Goal: Information Seeking & Learning: Check status

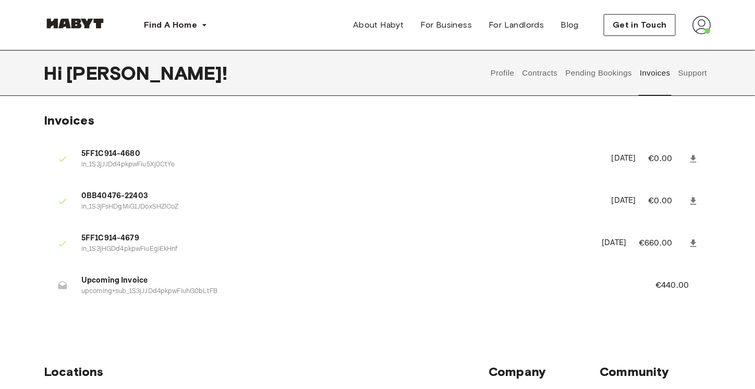
scroll to position [52, 0]
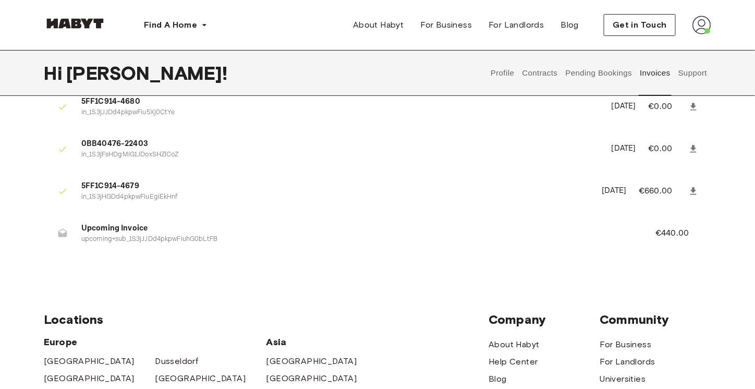
click at [129, 241] on p "upcoming+sub_1S3jJJDd4pkpwFiuhG0bLtFB" at bounding box center [355, 240] width 549 height 10
click at [331, 244] on p "upcoming+sub_1S3jJJDd4pkpwFiuhG0bLtFB" at bounding box center [355, 240] width 549 height 10
click at [611, 72] on button "Pending Bookings" at bounding box center [598, 73] width 69 height 46
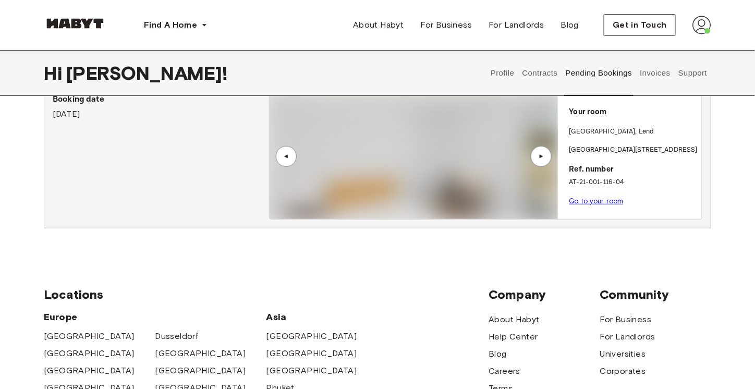
click at [696, 68] on button "Support" at bounding box center [693, 73] width 32 height 46
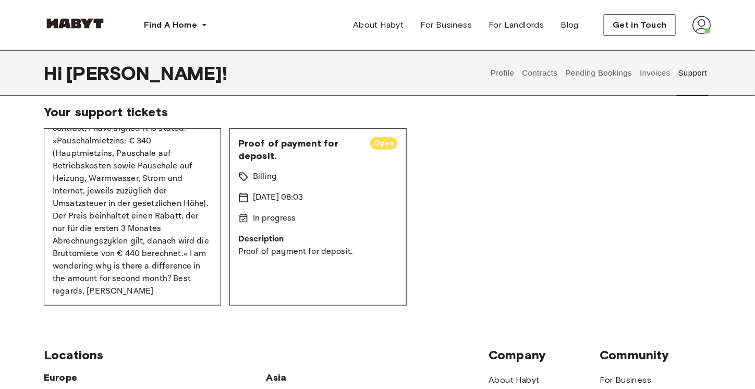
scroll to position [174, 0]
click at [504, 73] on button "Profile" at bounding box center [503, 73] width 27 height 46
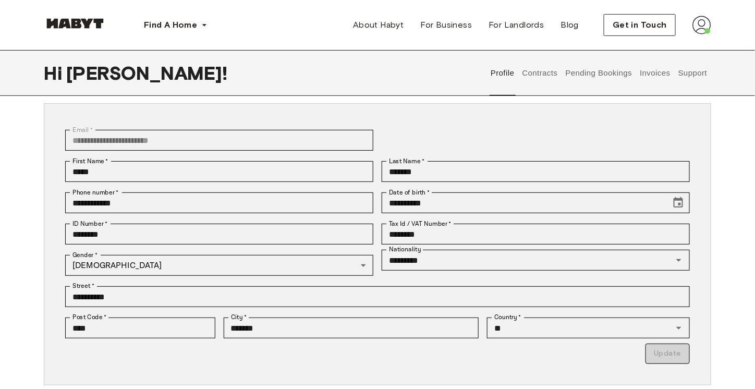
click at [533, 74] on button "Contracts" at bounding box center [540, 73] width 38 height 46
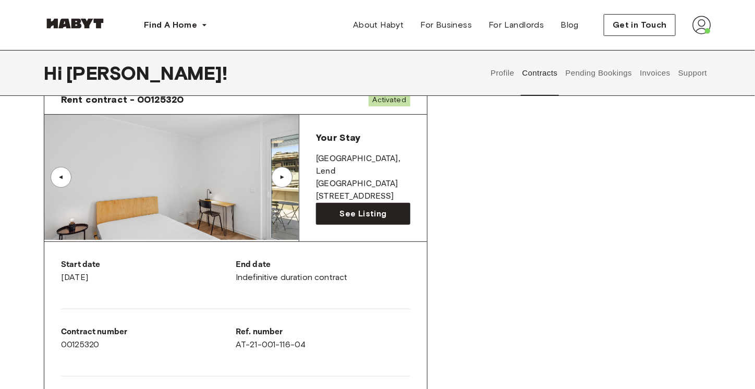
click at [589, 198] on div "Rent contract - 00125320 Activated ▲ ▲ Your Stay [GEOGRAPHIC_DATA] , Lend [STRE…" at bounding box center [378, 310] width 668 height 468
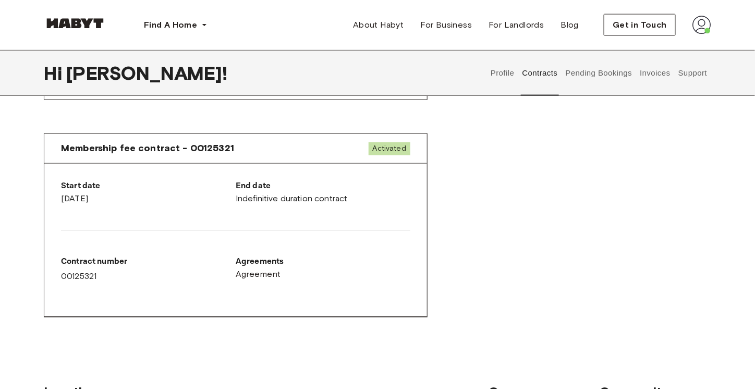
scroll to position [365, 0]
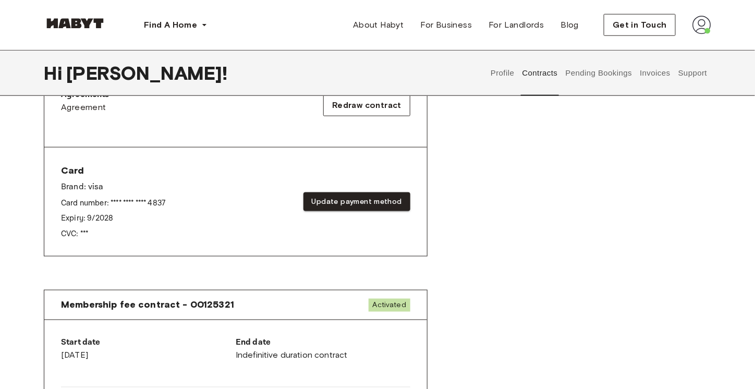
click at [583, 71] on button "Pending Bookings" at bounding box center [598, 73] width 69 height 46
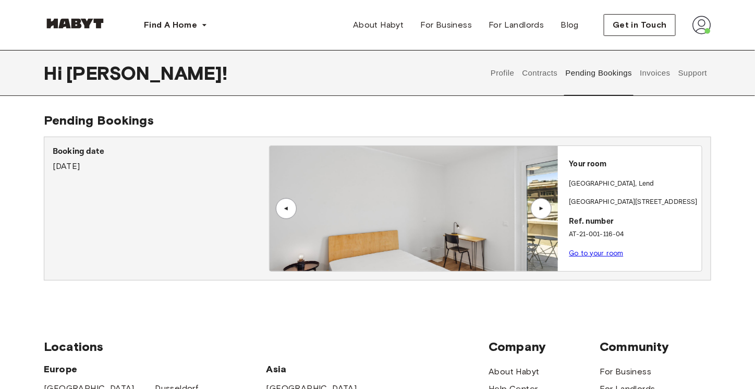
click at [647, 68] on button "Invoices" at bounding box center [655, 73] width 33 height 46
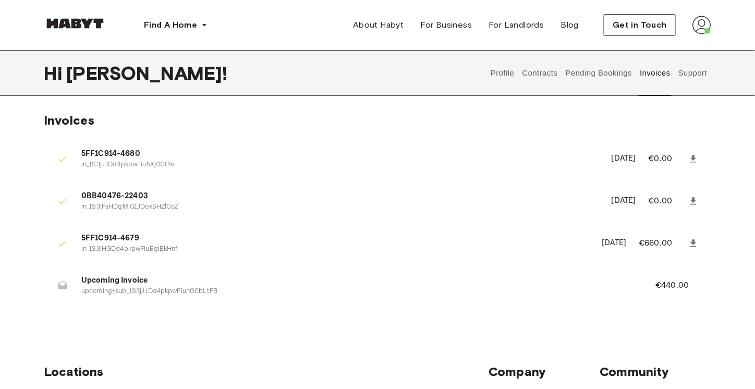
click at [697, 69] on button "Support" at bounding box center [693, 73] width 32 height 46
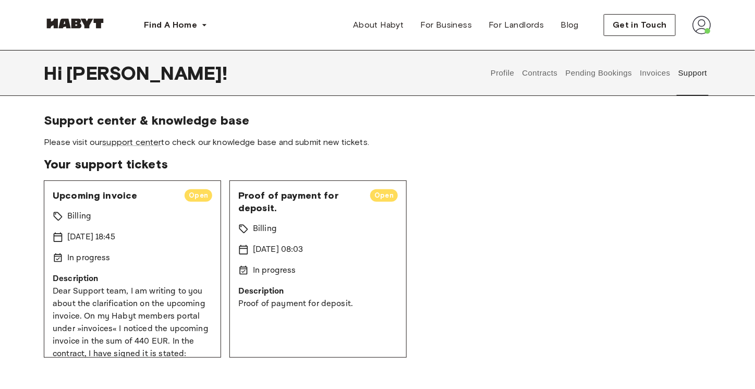
click at [159, 244] on div "Upcoming invoice Open Billing [DATE] 18:45 In progress Description Dear Support…" at bounding box center [132, 268] width 177 height 177
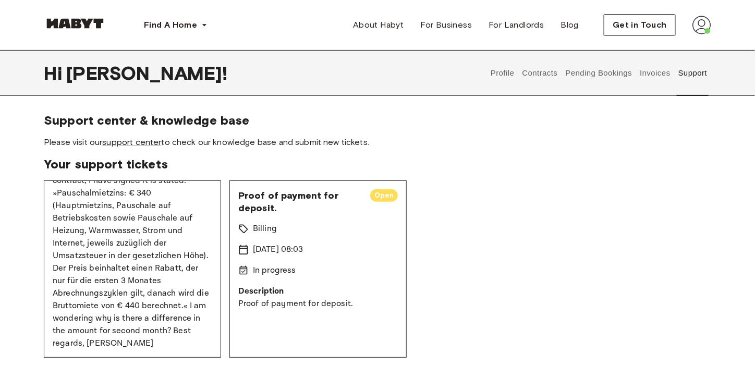
scroll to position [174, 0]
click at [157, 241] on p "Dear Support team, I am writing to you about the clarification on the upcoming …" at bounding box center [133, 231] width 160 height 238
click at [142, 234] on p "Dear Support team, I am writing to you about the clarification on the upcoming …" at bounding box center [133, 231] width 160 height 238
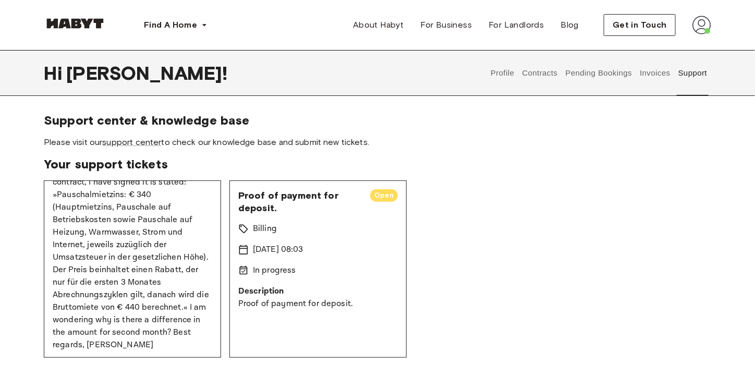
click at [180, 229] on p "Dear Support team, I am writing to you about the clarification on the upcoming …" at bounding box center [133, 233] width 160 height 238
click at [562, 203] on div "Upcoming invoice Open Billing [DATE] 18:45 In progress Description Dear Support…" at bounding box center [378, 268] width 668 height 177
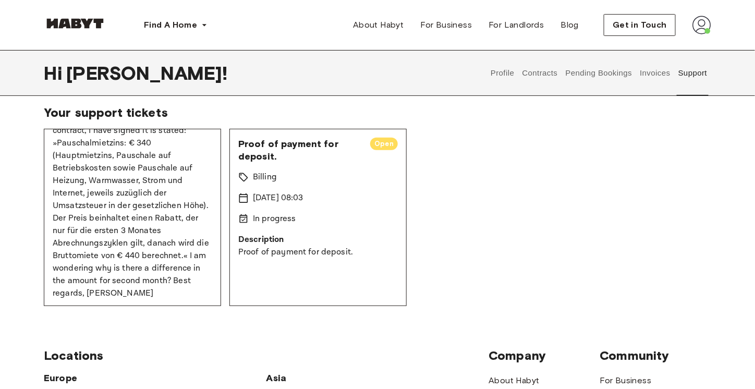
scroll to position [52, 0]
click at [97, 257] on p "Dear Support team, I am writing to you about the clarification on the upcoming …" at bounding box center [133, 181] width 160 height 238
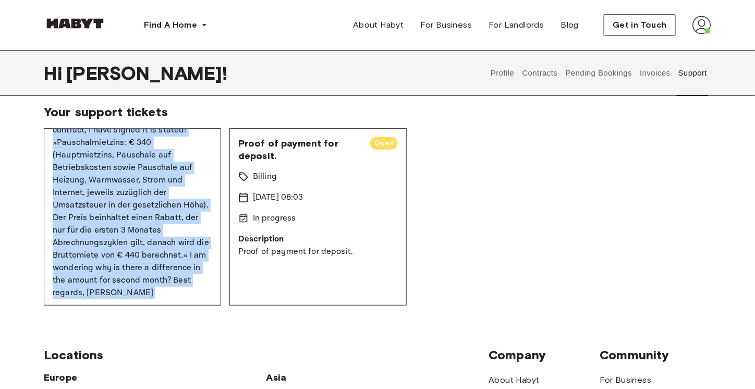
click at [97, 257] on p "Dear Support team, I am writing to you about the clarification on the upcoming …" at bounding box center [133, 181] width 160 height 238
click at [147, 278] on p "Dear Support team, I am writing to you about the clarification on the upcoming …" at bounding box center [133, 181] width 160 height 238
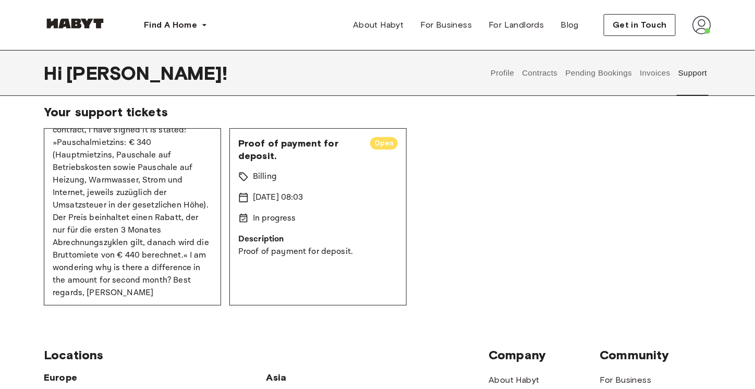
click at [587, 154] on div "Upcoming invoice Open Billing [DATE] 18:45 In progress Description Dear Support…" at bounding box center [378, 216] width 668 height 177
